Goal: Information Seeking & Learning: Learn about a topic

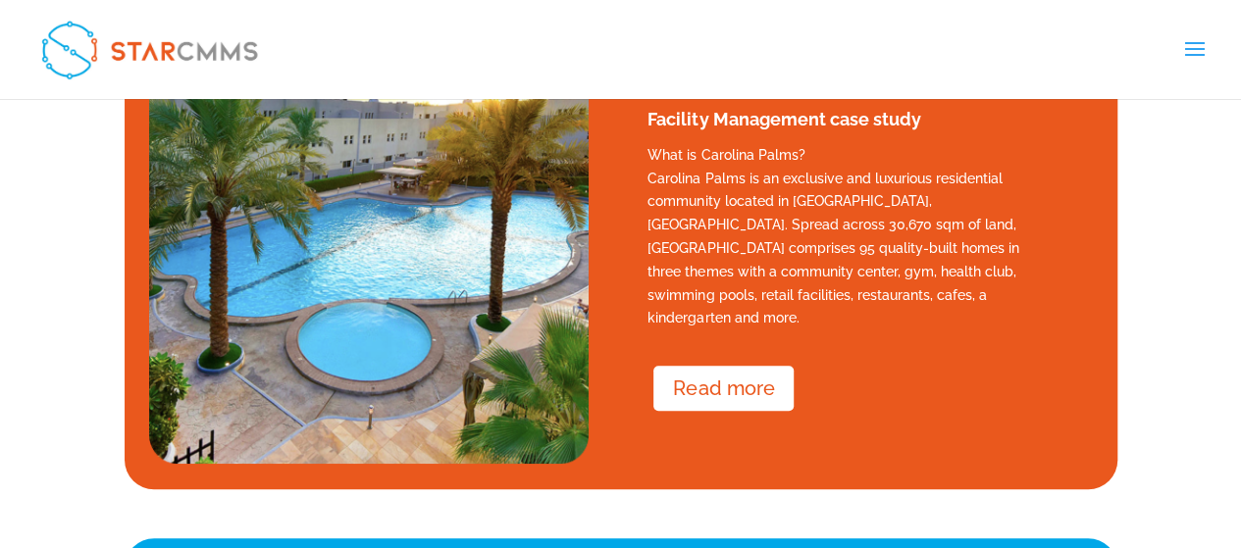
scroll to position [390, 0]
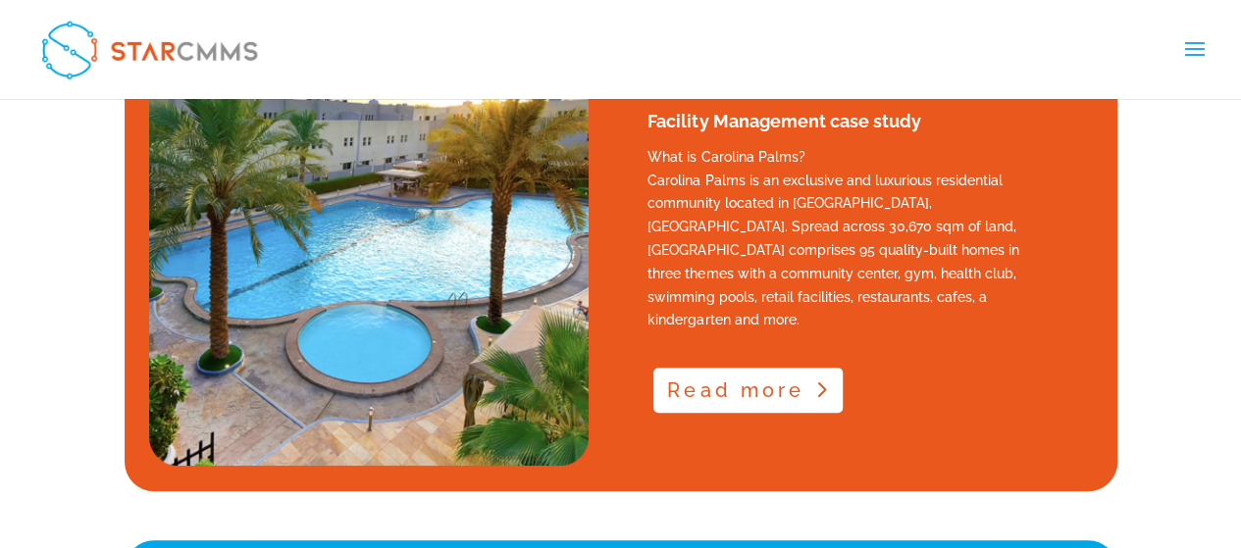
click at [685, 370] on link "Read more" at bounding box center [747, 390] width 189 height 45
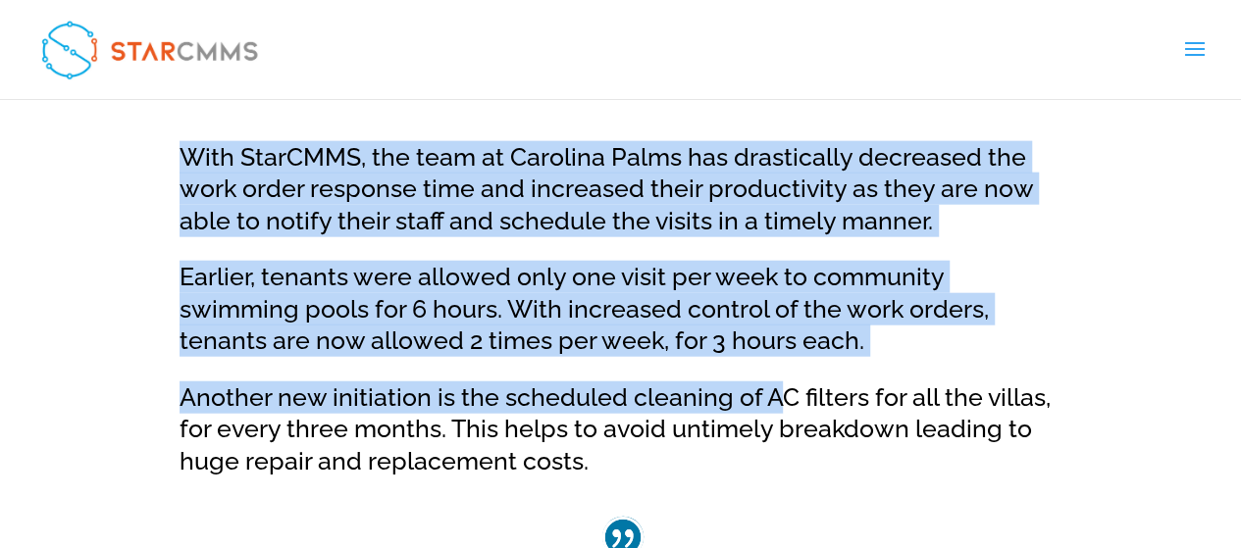
scroll to position [6083, 0]
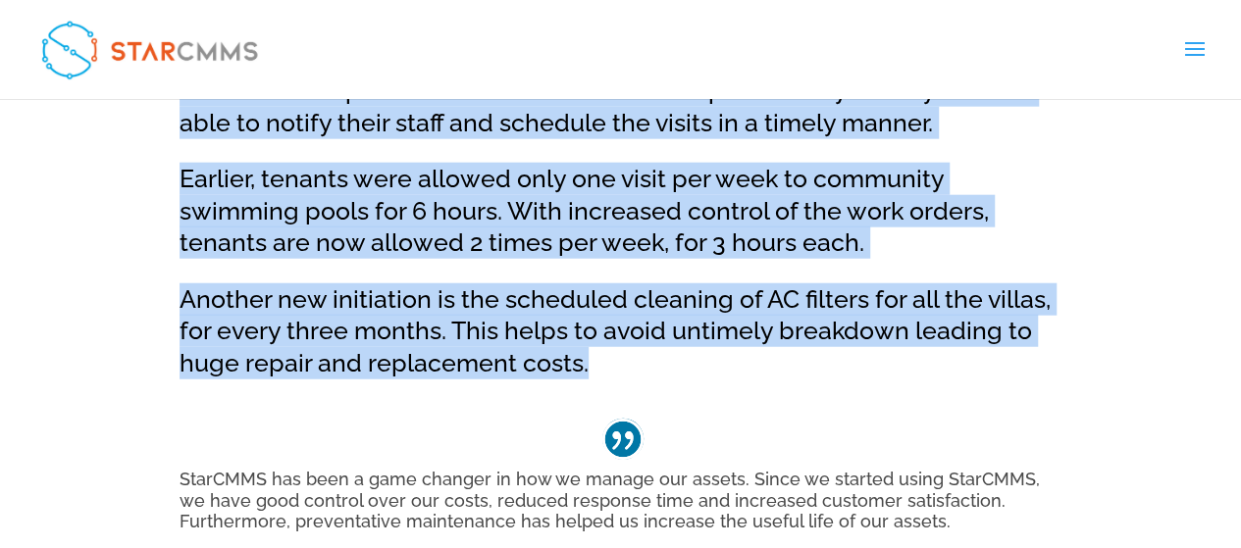
drag, startPoint x: 475, startPoint y: 182, endPoint x: 786, endPoint y: 327, distance: 342.8
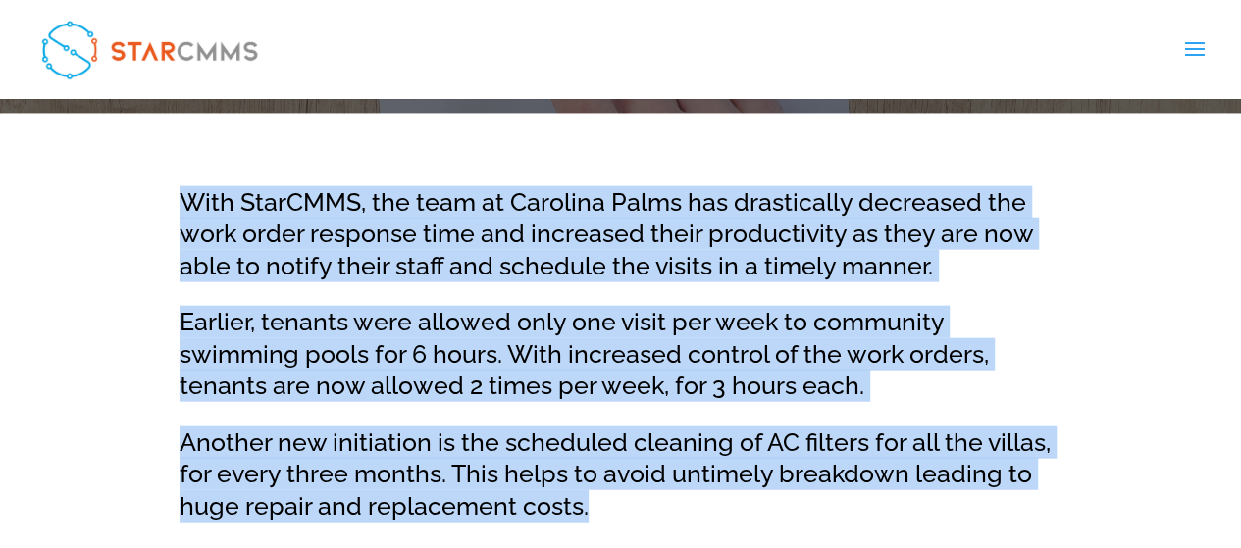
scroll to position [5985, 0]
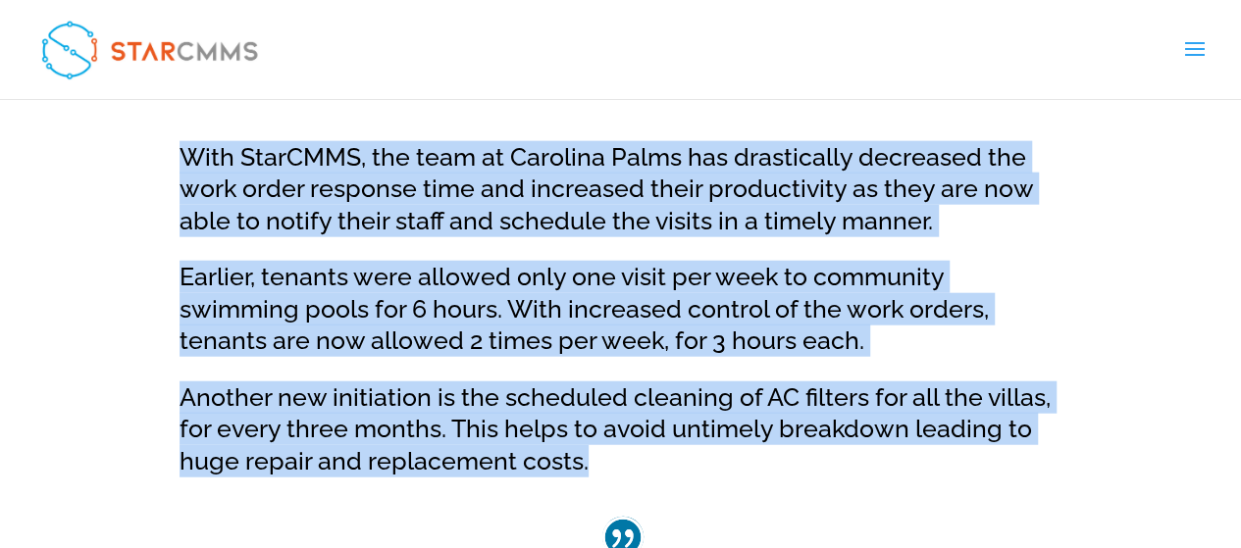
click at [786, 327] on p "Earlier, tenants were allowed only one visit per week to community swimming poo…" at bounding box center [623, 321] width 887 height 121
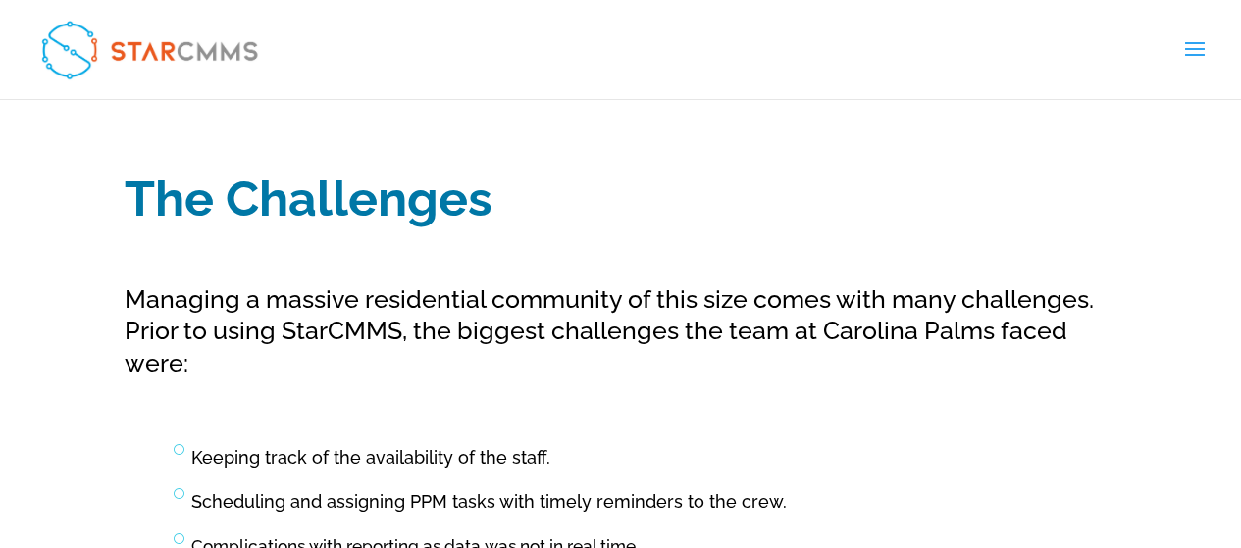
scroll to position [1864, 0]
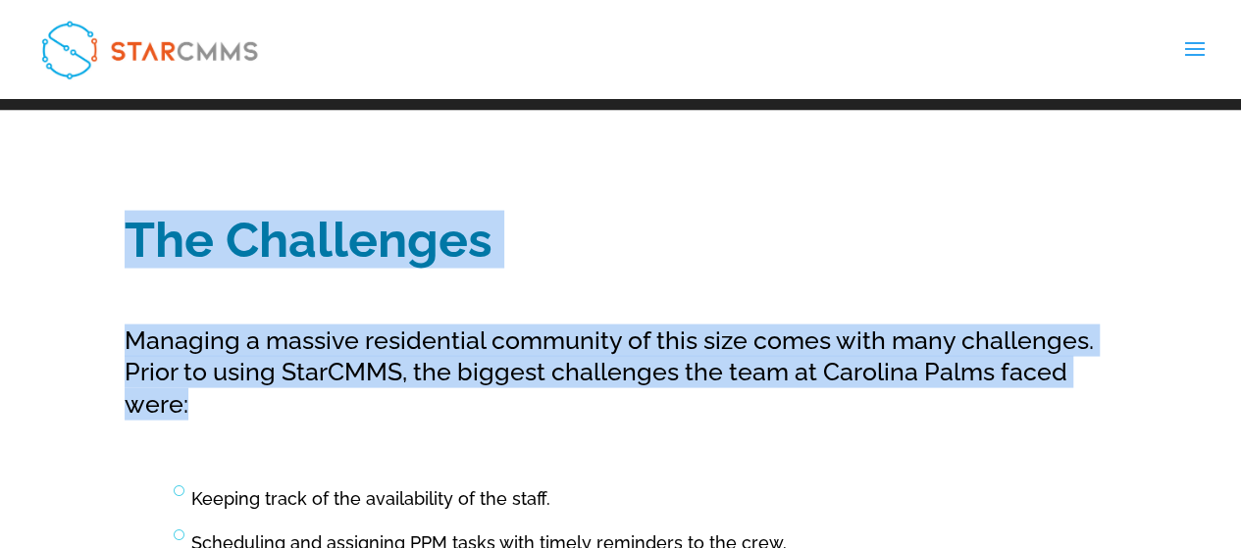
drag, startPoint x: 130, startPoint y: 197, endPoint x: 702, endPoint y: 397, distance: 606.0
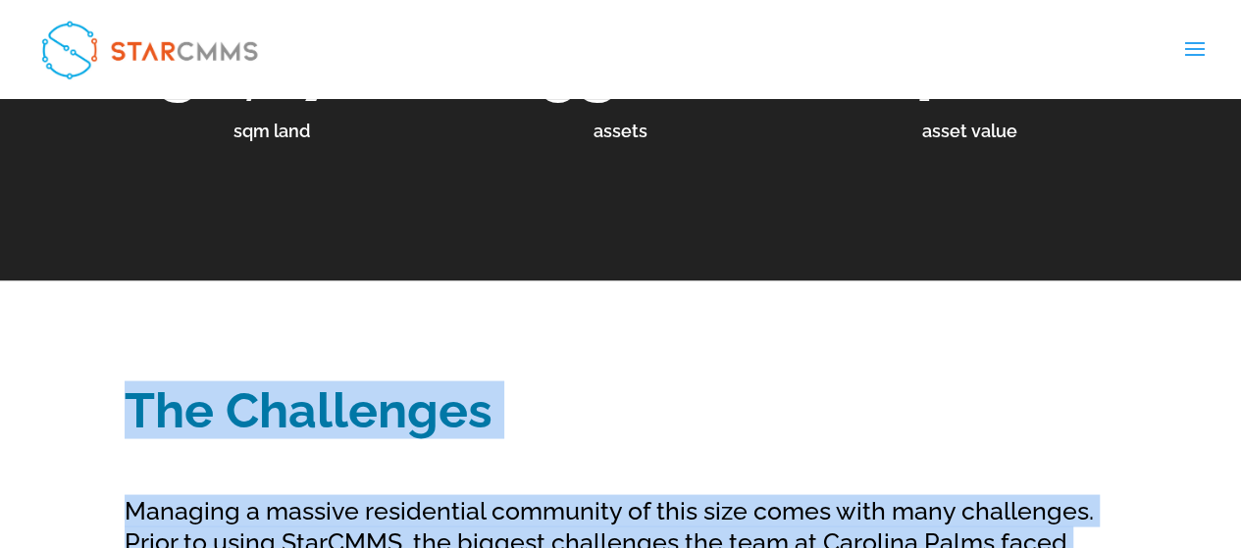
scroll to position [1570, 0]
